Goal: Task Accomplishment & Management: Use online tool/utility

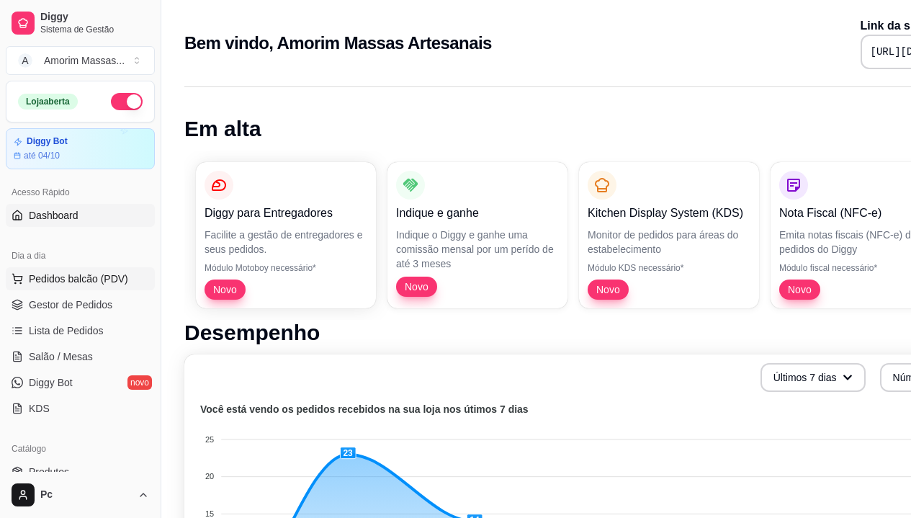
click at [39, 281] on span "Pedidos balcão (PDV)" at bounding box center [78, 279] width 99 height 14
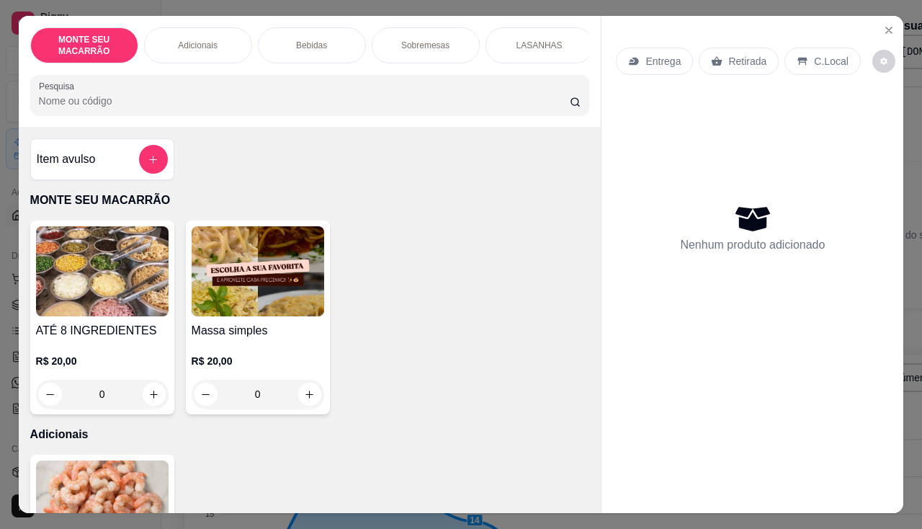
click at [285, 293] on img at bounding box center [258, 271] width 133 height 90
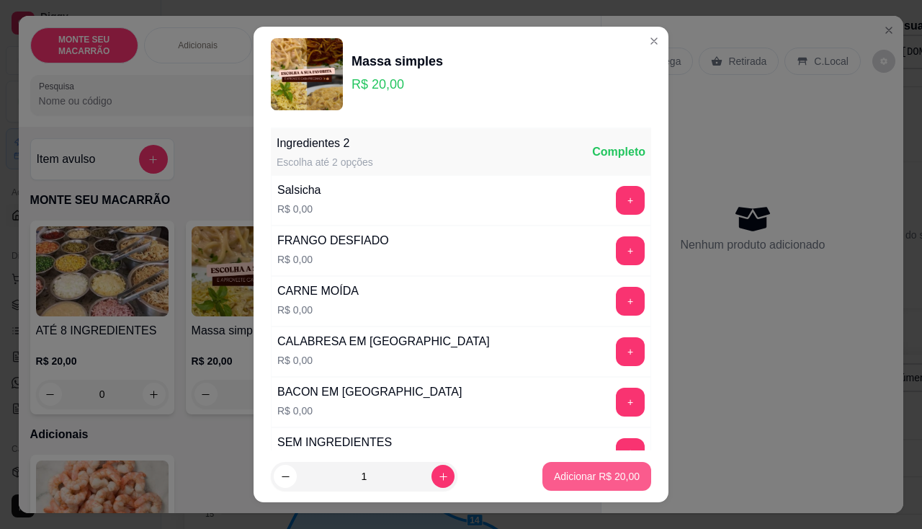
click at [567, 473] on p "Adicionar R$ 20,00" at bounding box center [597, 476] width 86 height 14
type input "1"
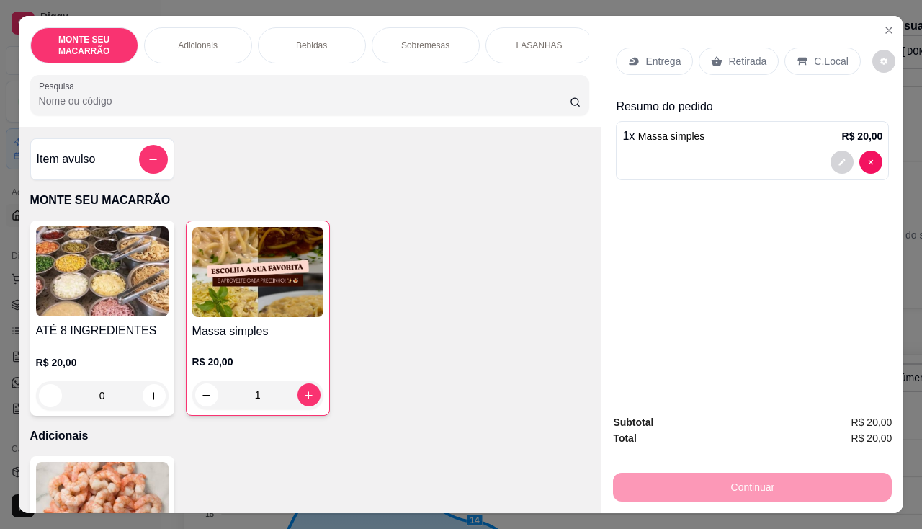
click at [814, 55] on p "C.Local" at bounding box center [831, 61] width 34 height 14
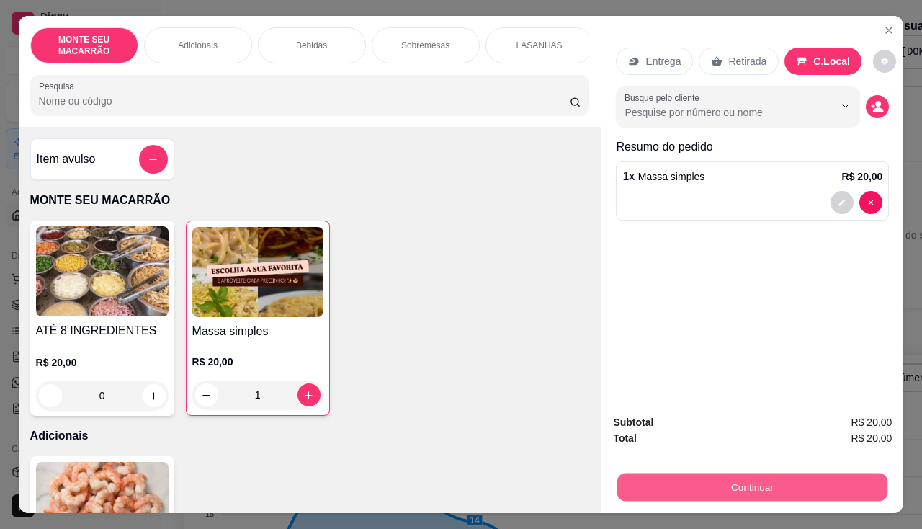
click at [786, 486] on button "Continuar" at bounding box center [752, 487] width 270 height 28
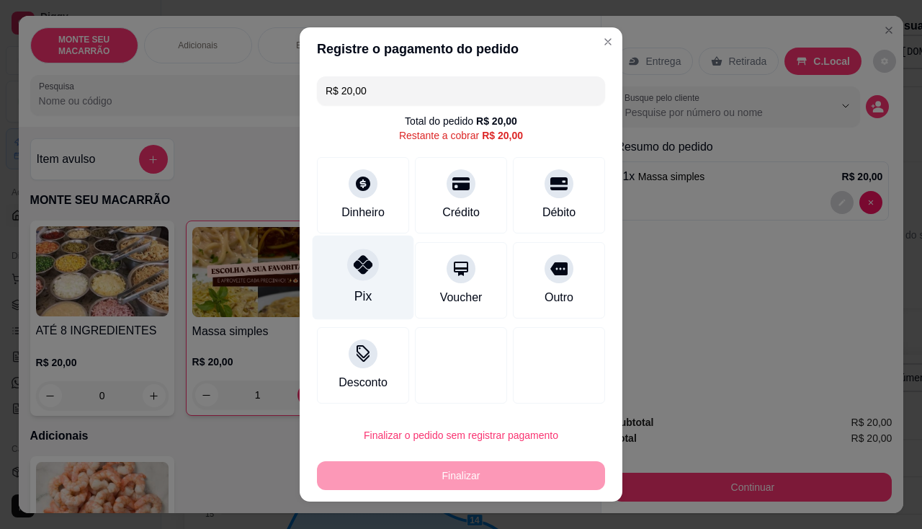
click at [354, 269] on icon at bounding box center [363, 264] width 19 height 19
type input "R$ 0,00"
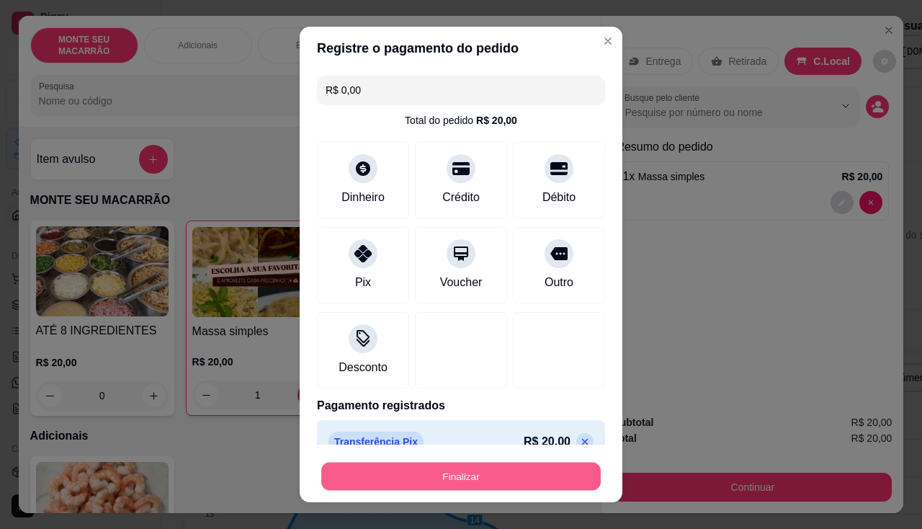
click at [478, 481] on button "Finalizar" at bounding box center [461, 477] width 280 height 28
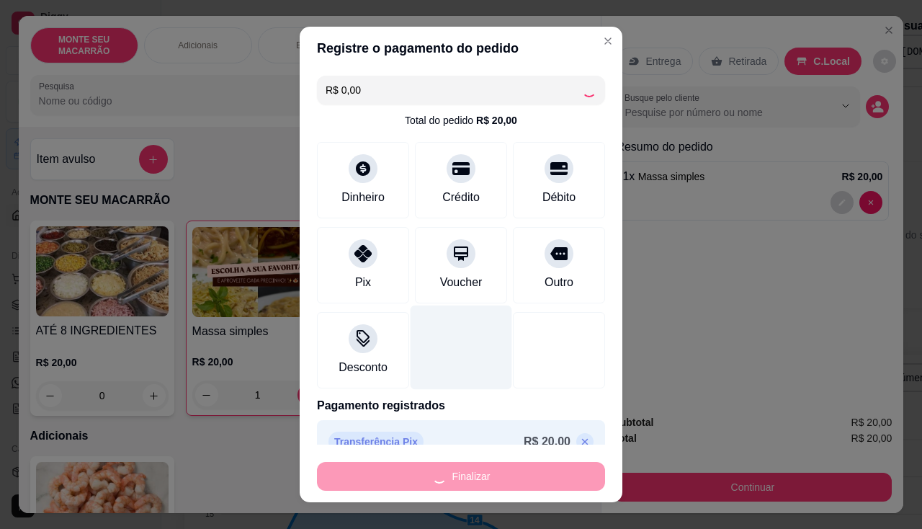
type input "0"
type input "-R$ 20,00"
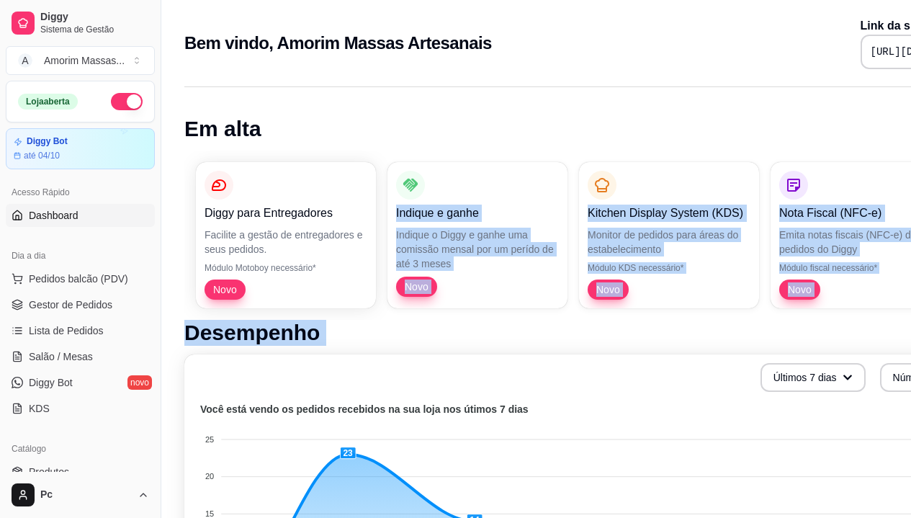
drag, startPoint x: 404, startPoint y: 154, endPoint x: 516, endPoint y: 557, distance: 417.9
click at [516, 517] on html "Diggy Sistema de Gestão A Amorim Massas ... Loja aberta Diggy Bot até 04/10 Ace…" at bounding box center [455, 259] width 911 height 518
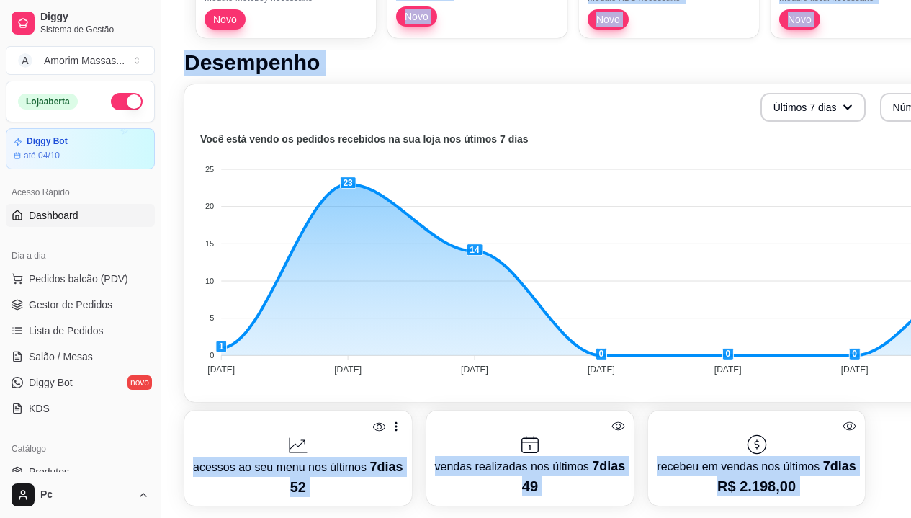
click at [754, 461] on p "recebeu em vendas nos últimos 7 dias" at bounding box center [756, 466] width 199 height 20
